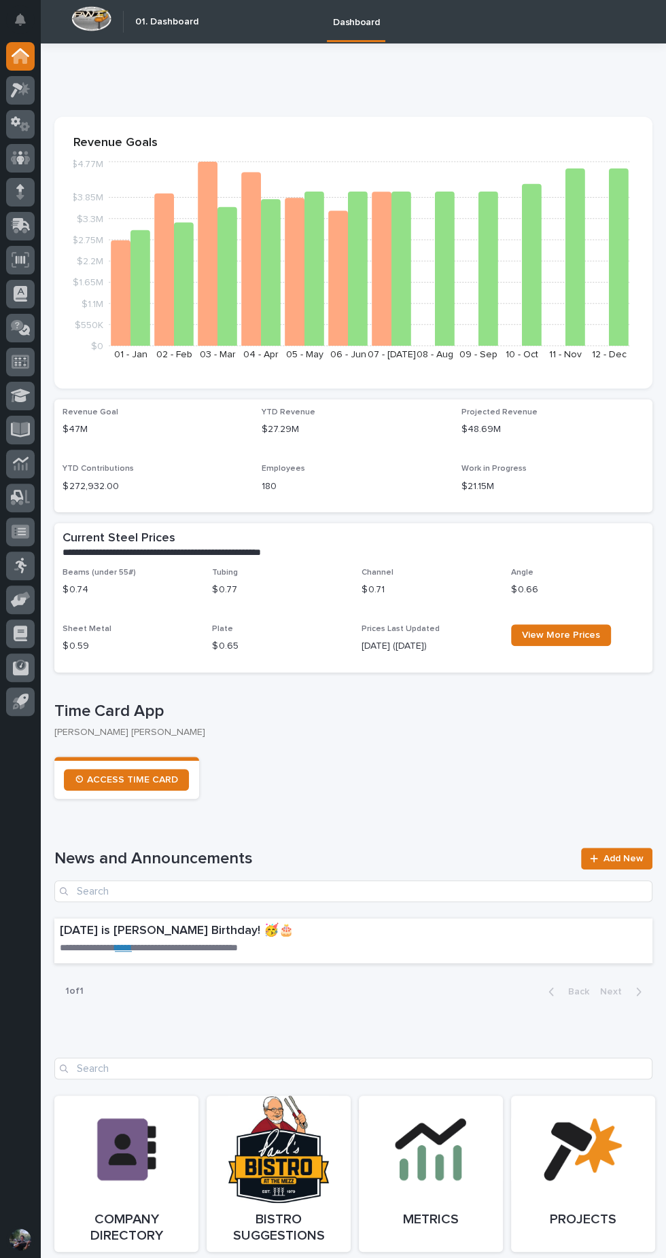
click at [27, 260] on icon at bounding box center [21, 260] width 18 height 16
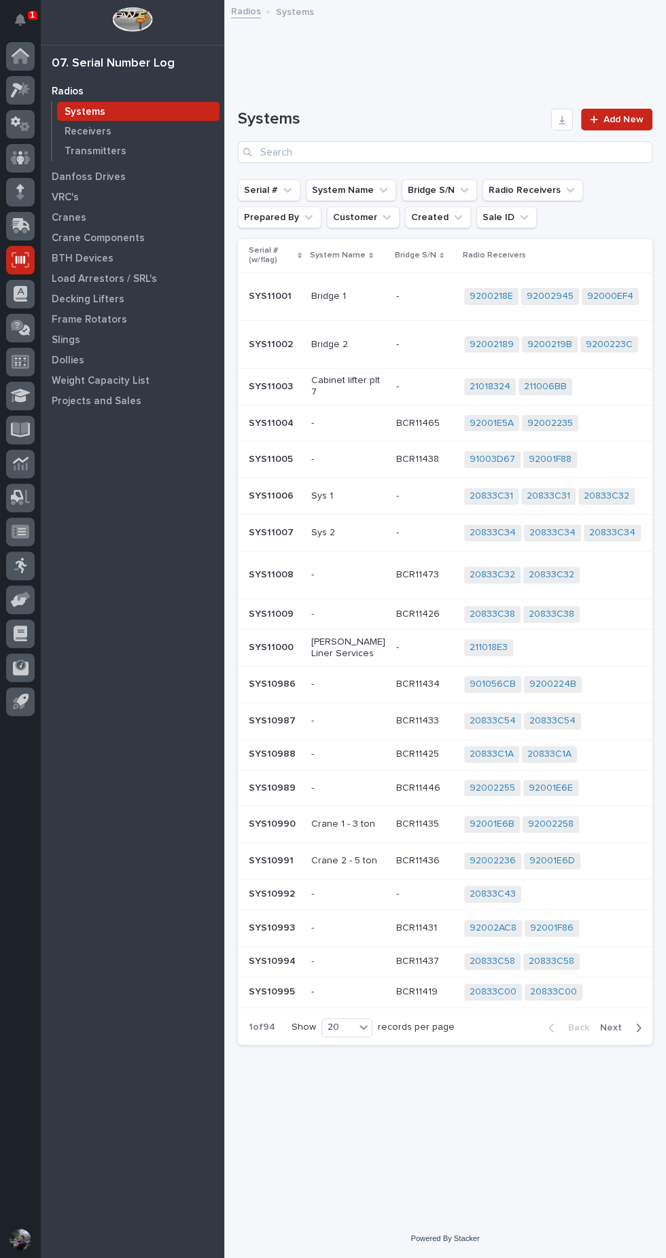
click at [27, 56] on icon at bounding box center [21, 52] width 18 height 9
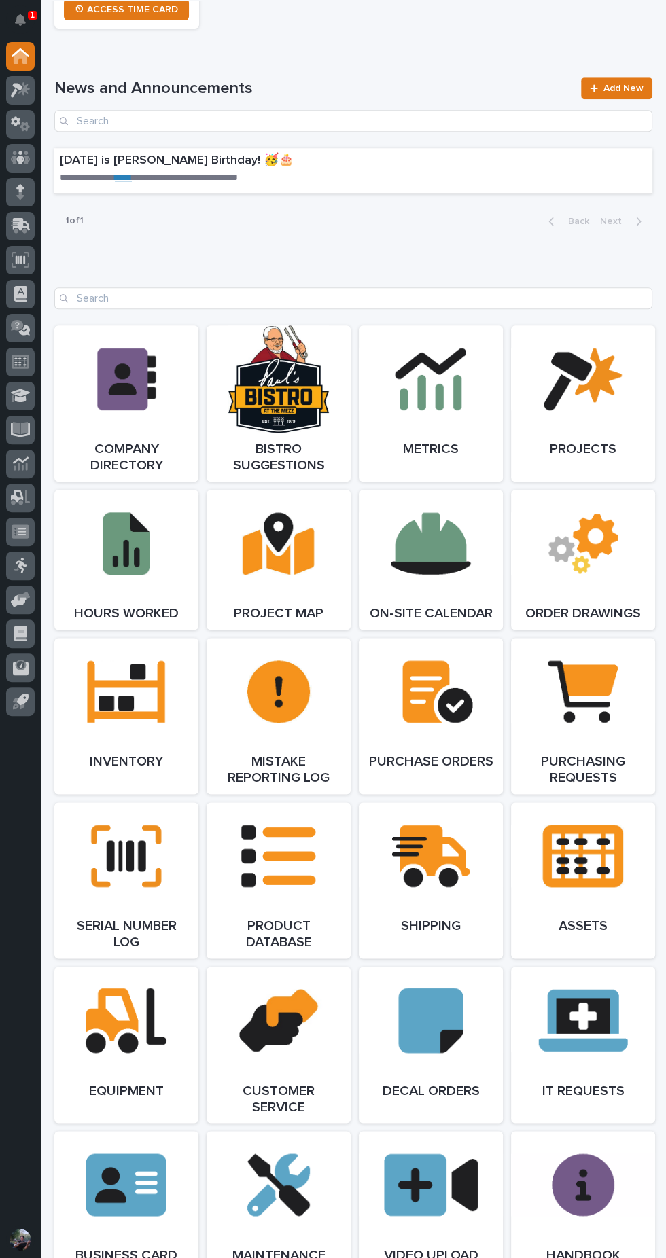
scroll to position [1534, 0]
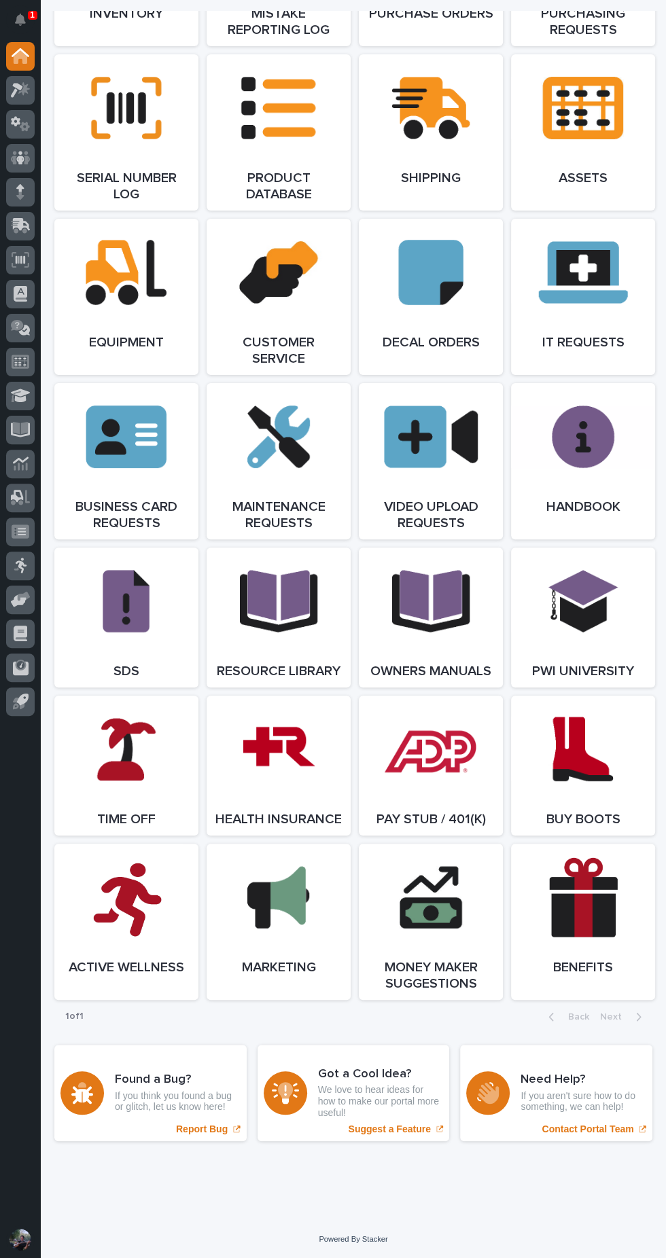
click at [279, 764] on link "Open Link" at bounding box center [279, 766] width 144 height 140
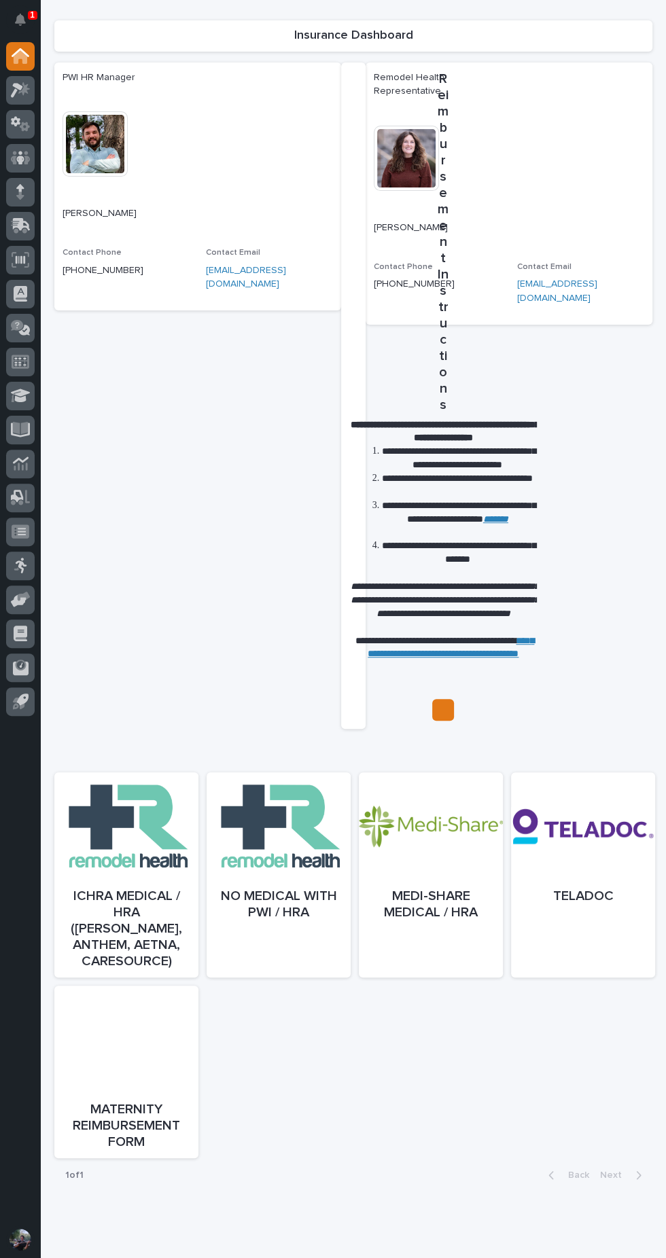
scroll to position [129, 0]
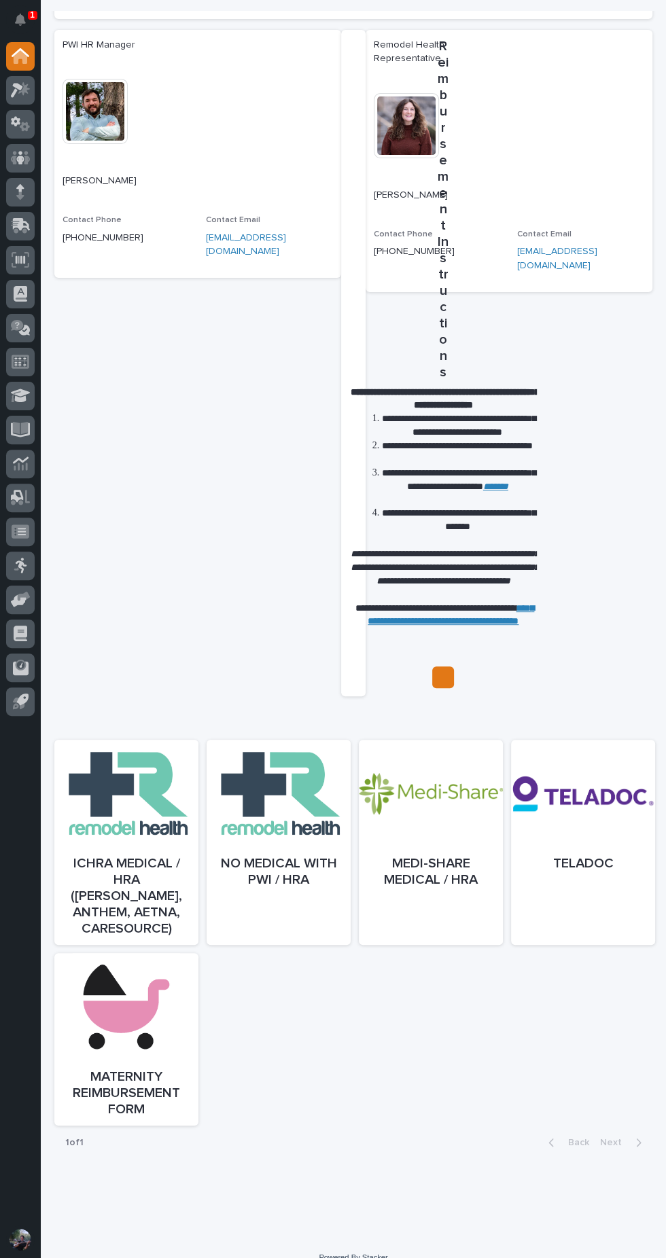
click at [128, 828] on link "Open" at bounding box center [126, 856] width 144 height 205
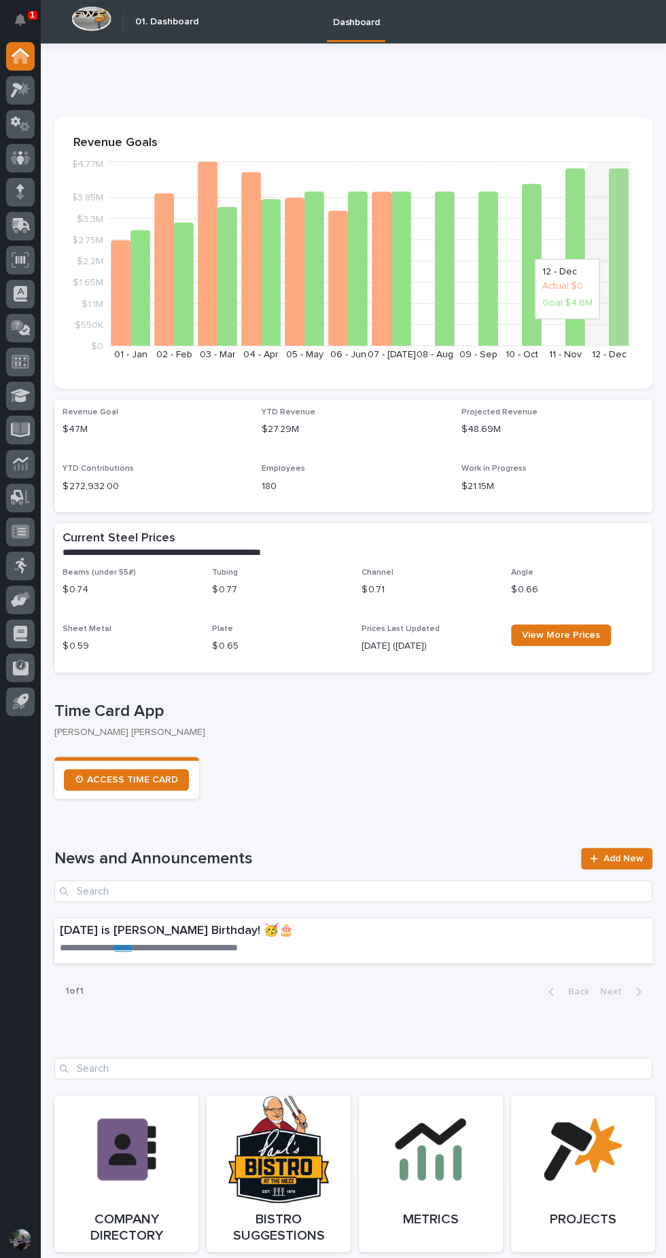
scroll to position [1534, 0]
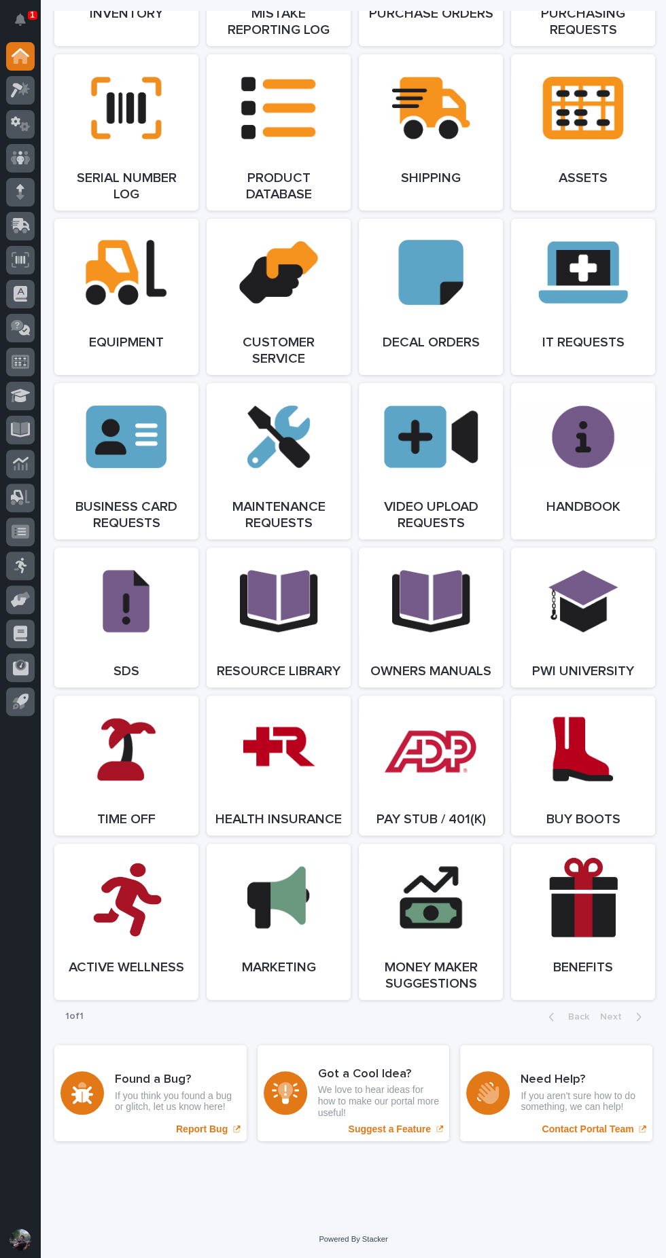
click at [272, 761] on span "Open Link" at bounding box center [279, 766] width 44 height 10
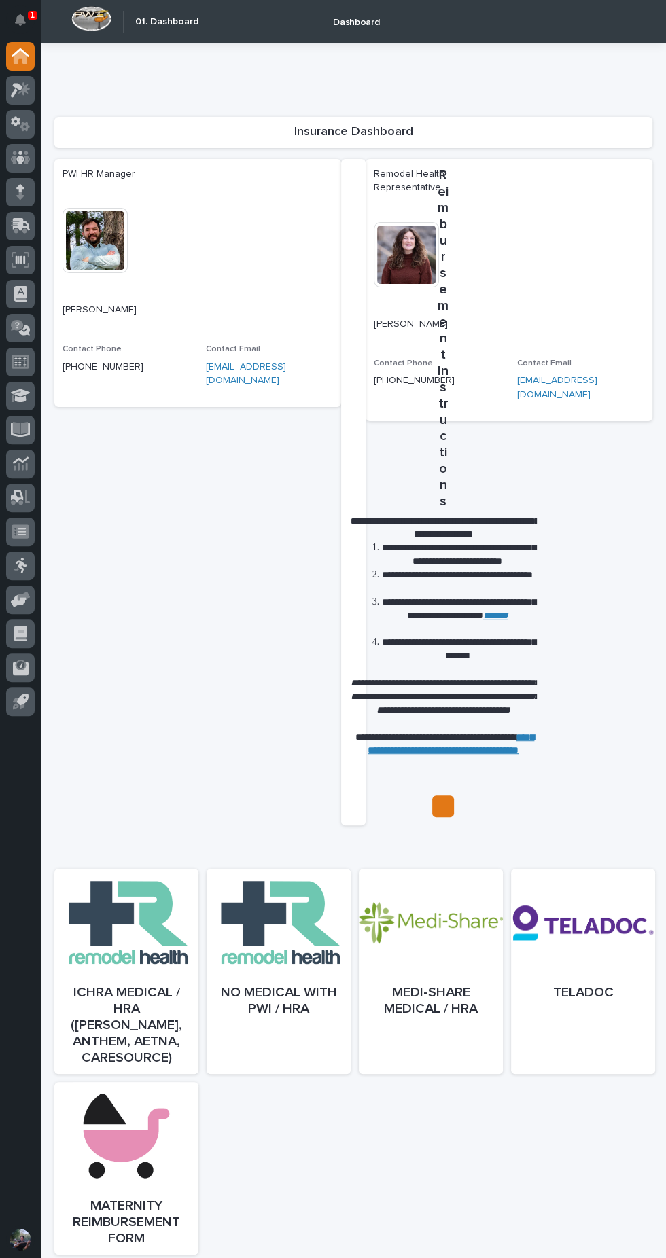
click at [447, 1007] on div at bounding box center [431, 985] width 144 height 205
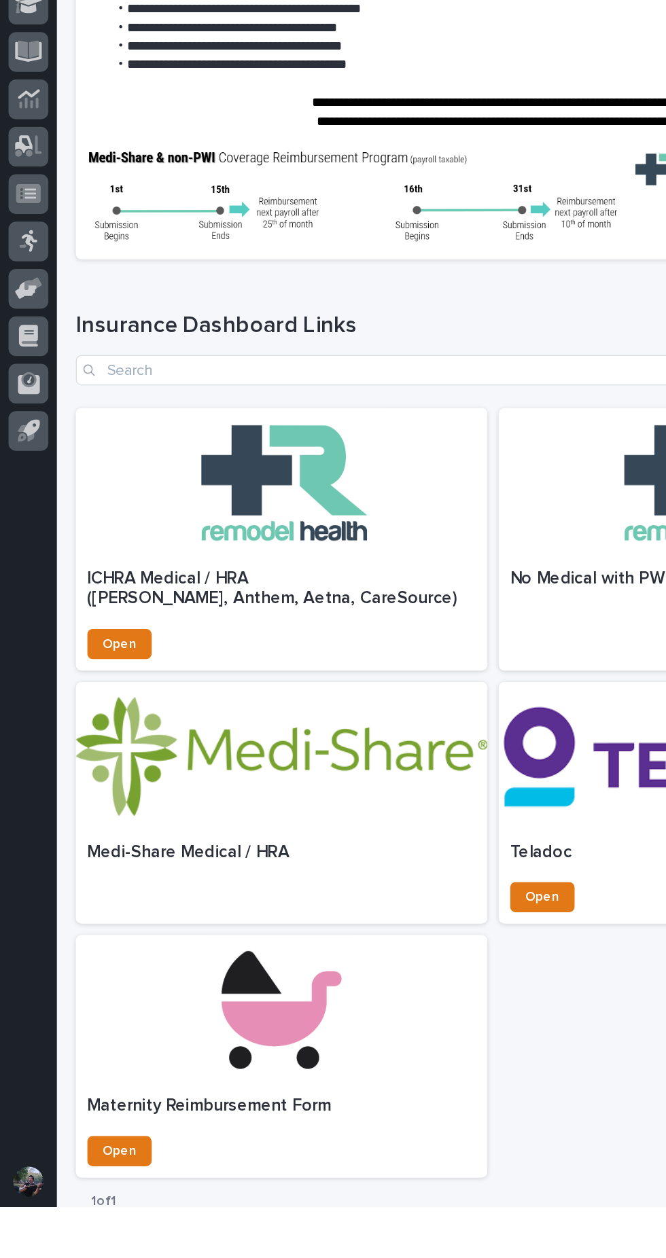
click at [217, 1157] on div at bounding box center [201, 1116] width 295 height 107
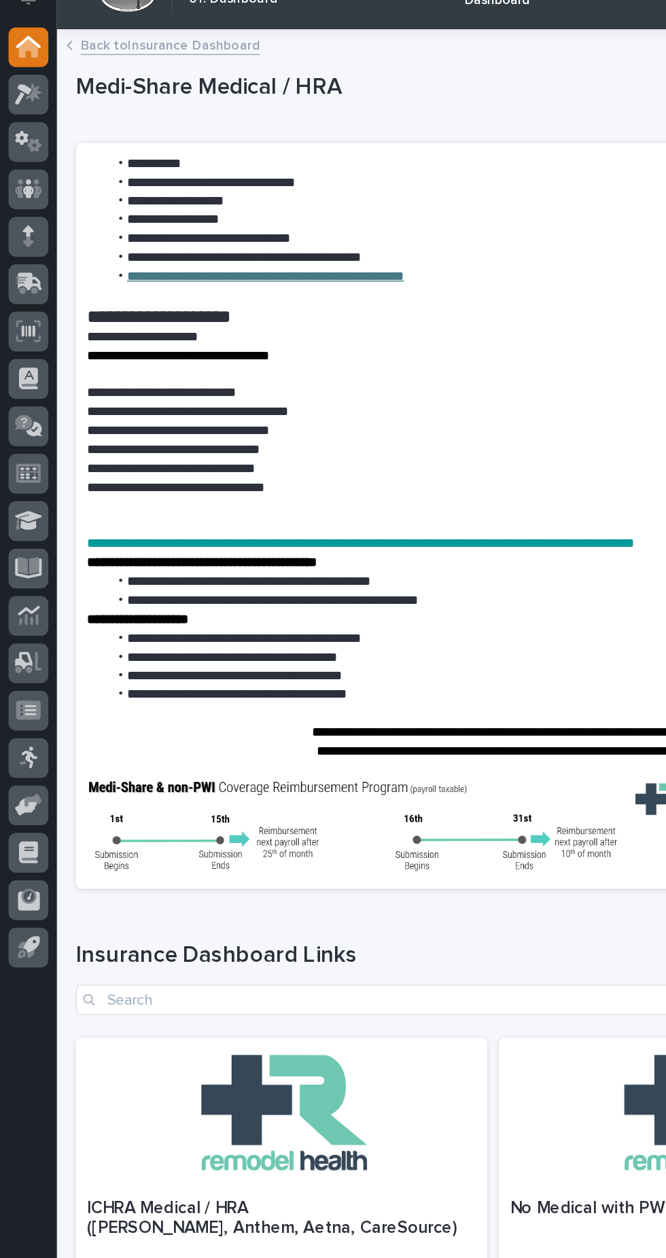
click at [22, 56] on icon at bounding box center [21, 57] width 14 height 14
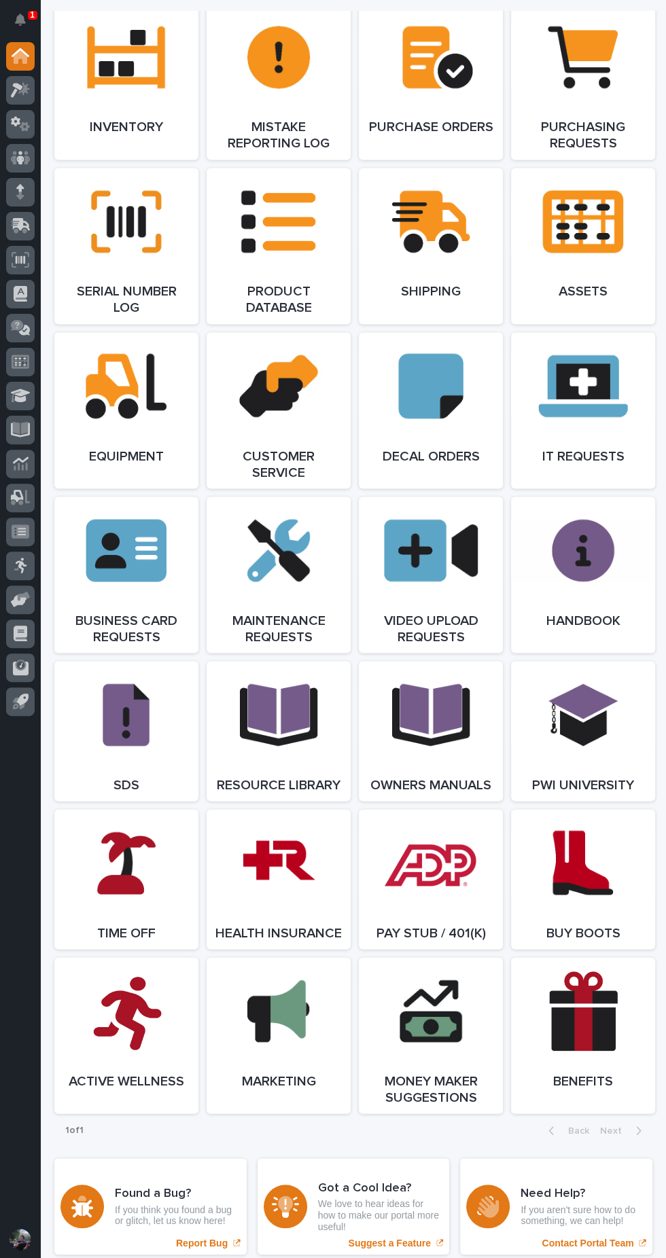
scroll to position [1534, 0]
